Goal: Information Seeking & Learning: Understand process/instructions

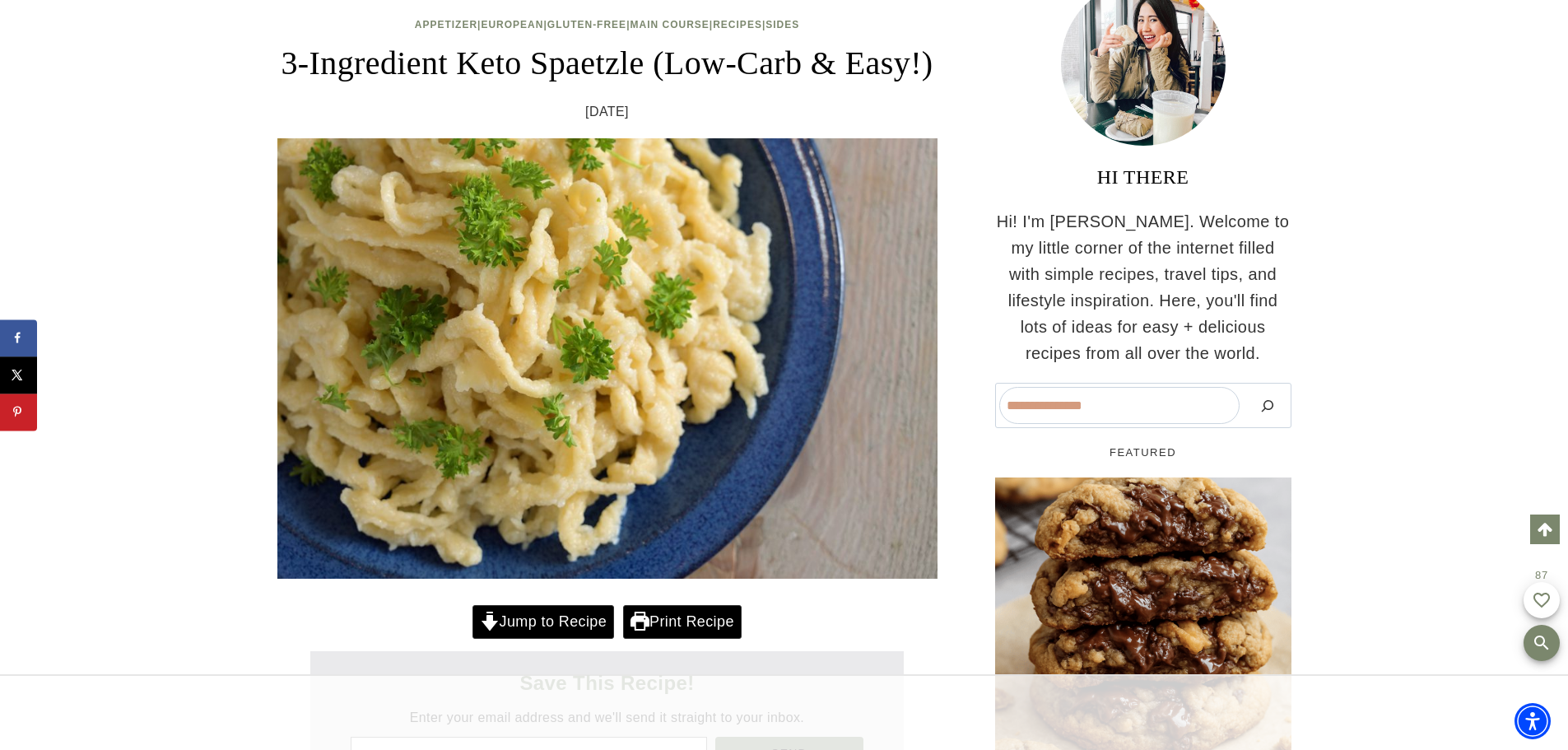
scroll to position [402, 0]
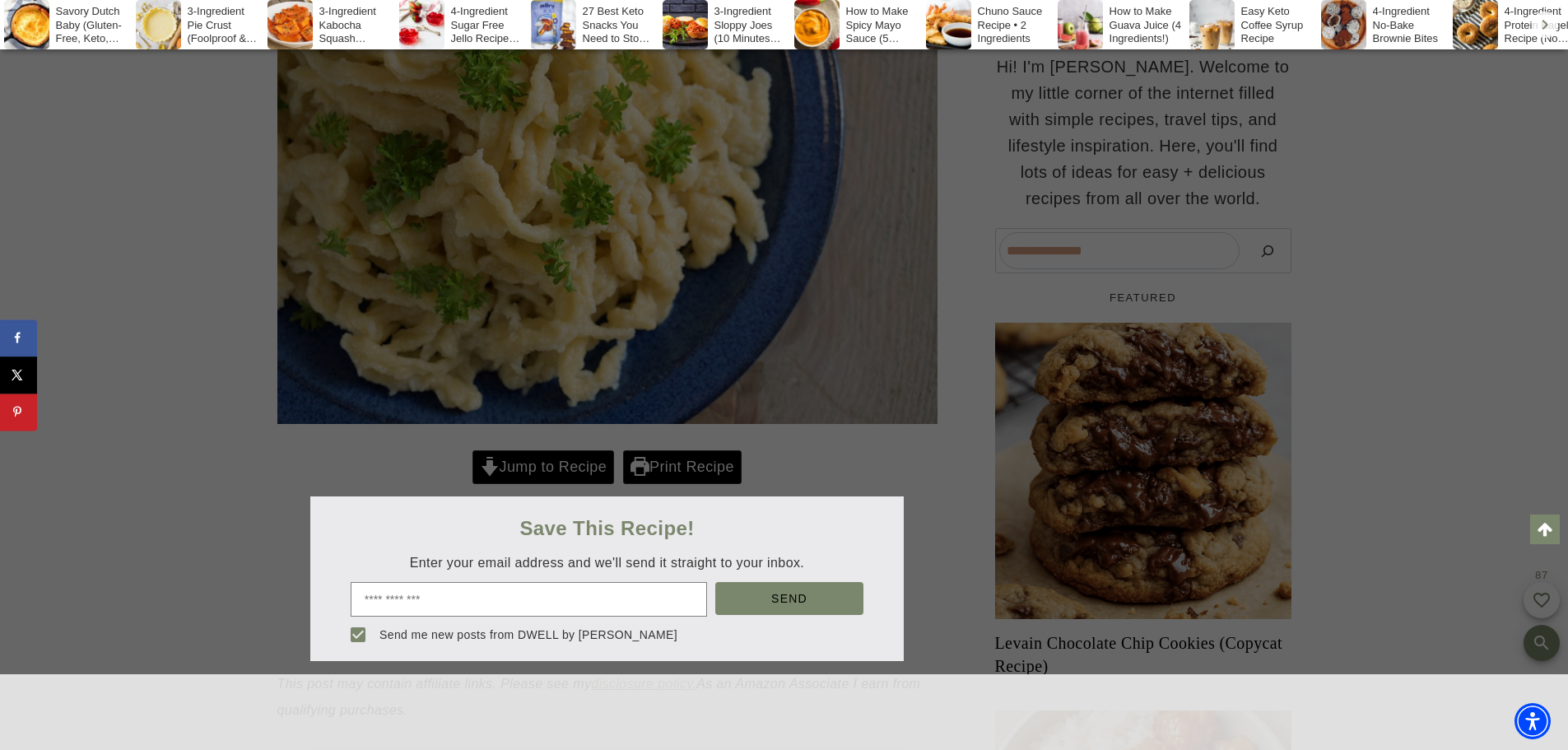
click at [531, 515] on div at bounding box center [784, 375] width 1568 height 750
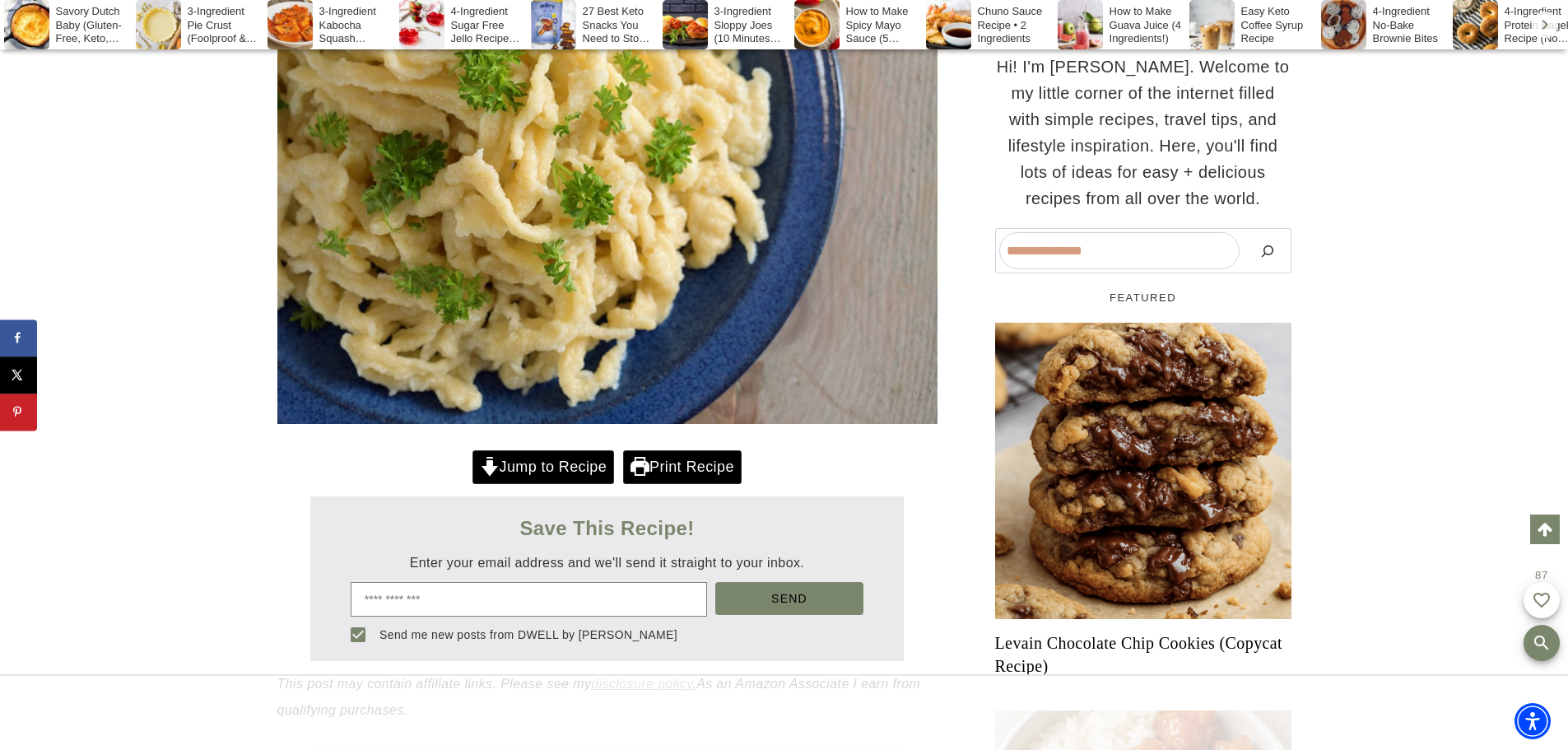
scroll to position [0, 0]
click at [531, 484] on link "Jump to Recipe" at bounding box center [544, 467] width 142 height 34
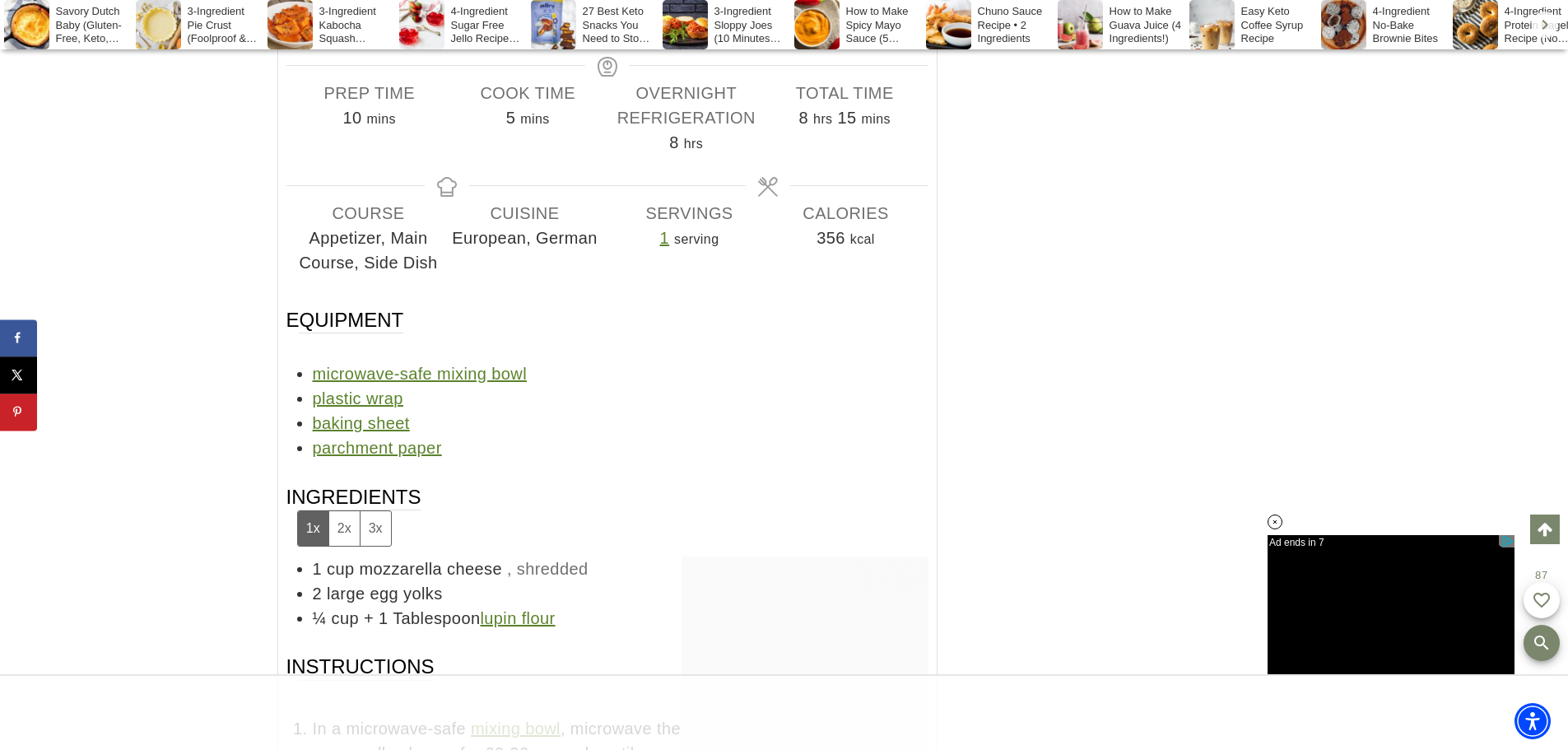
scroll to position [10708, 0]
